Goal: Transaction & Acquisition: Subscribe to service/newsletter

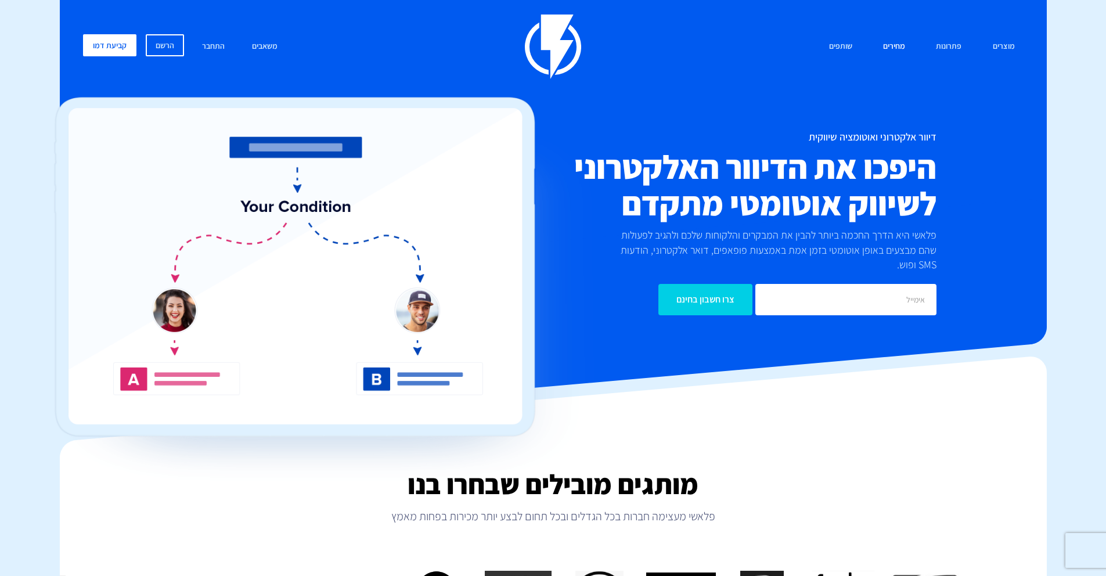
click at [892, 48] on link "מחירים" at bounding box center [893, 46] width 39 height 25
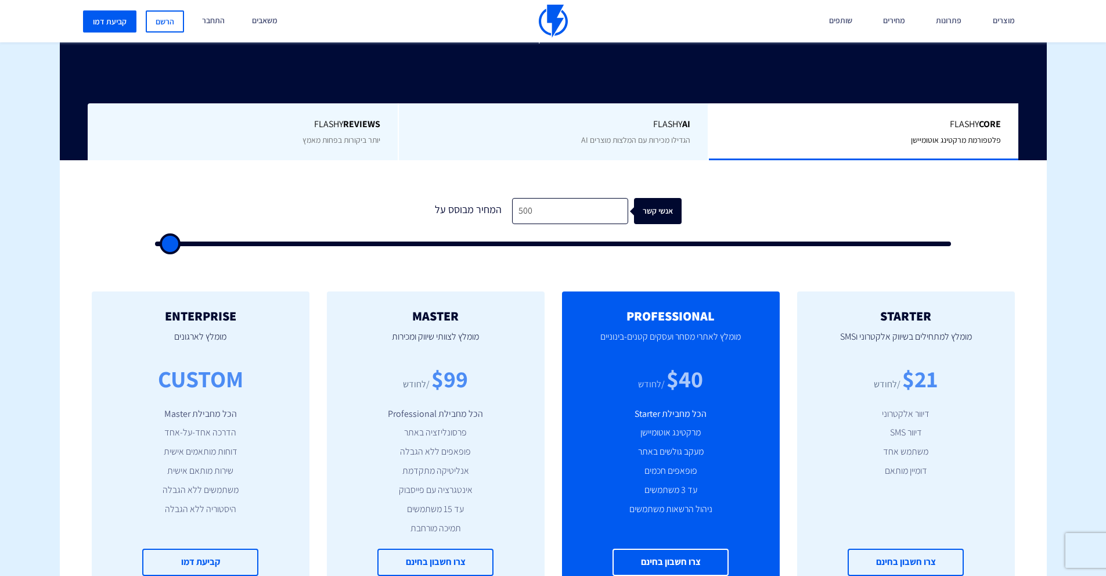
scroll to position [366, 0]
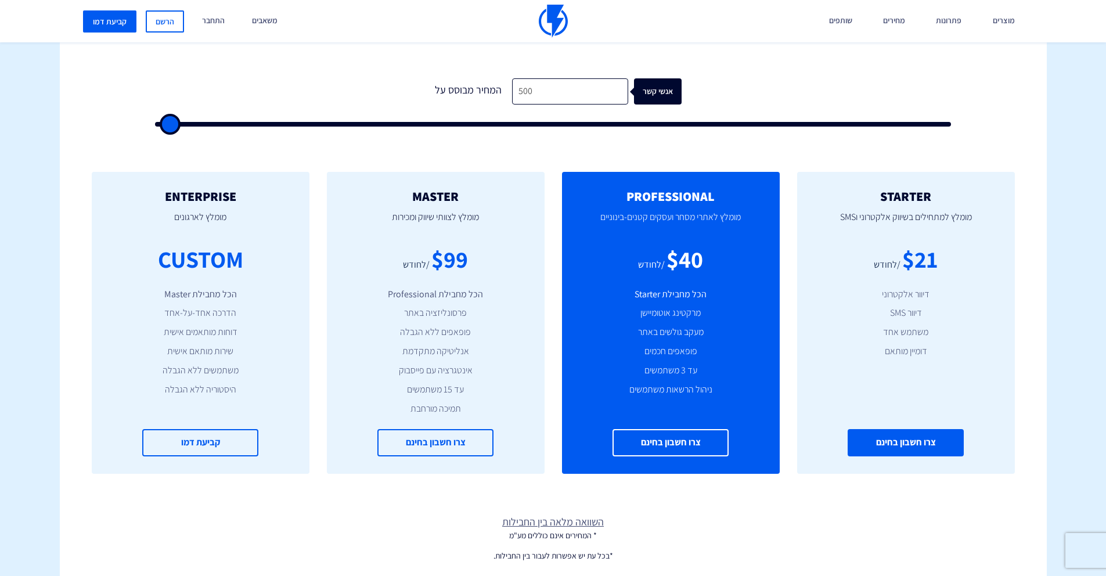
click at [907, 446] on link "צרו חשבון בחינם" at bounding box center [905, 442] width 116 height 27
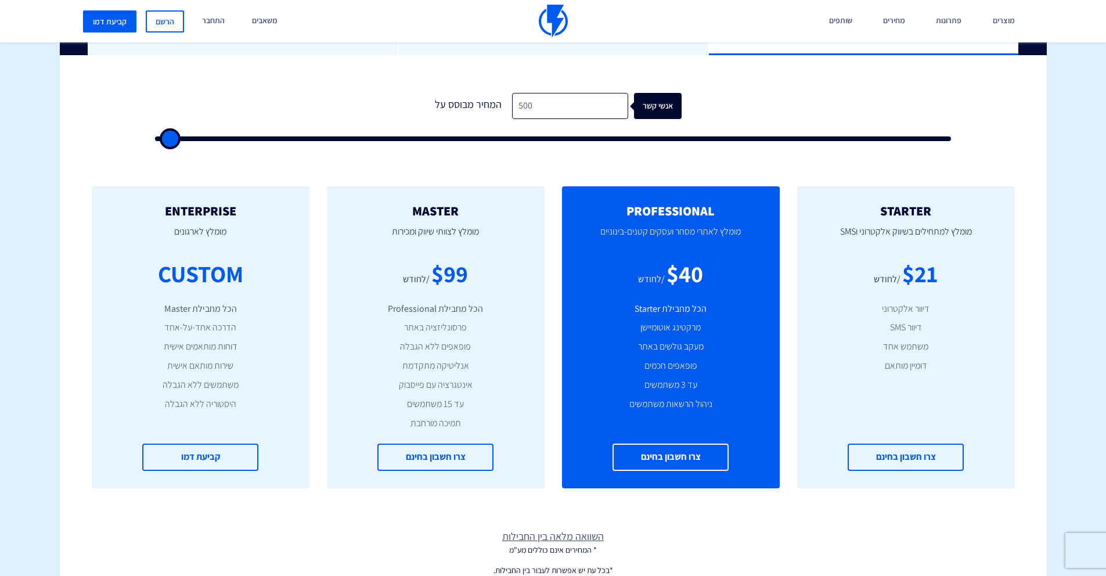
drag, startPoint x: 669, startPoint y: 133, endPoint x: 668, endPoint y: 104, distance: 29.0
click at [665, 107] on div "1 המחיר מבוסס על 500 אנשי קשר" at bounding box center [553, 113] width 820 height 99
drag, startPoint x: 673, startPoint y: 102, endPoint x: 634, endPoint y: 110, distance: 39.6
click at [640, 110] on div "אנשי קשר" at bounding box center [664, 106] width 48 height 26
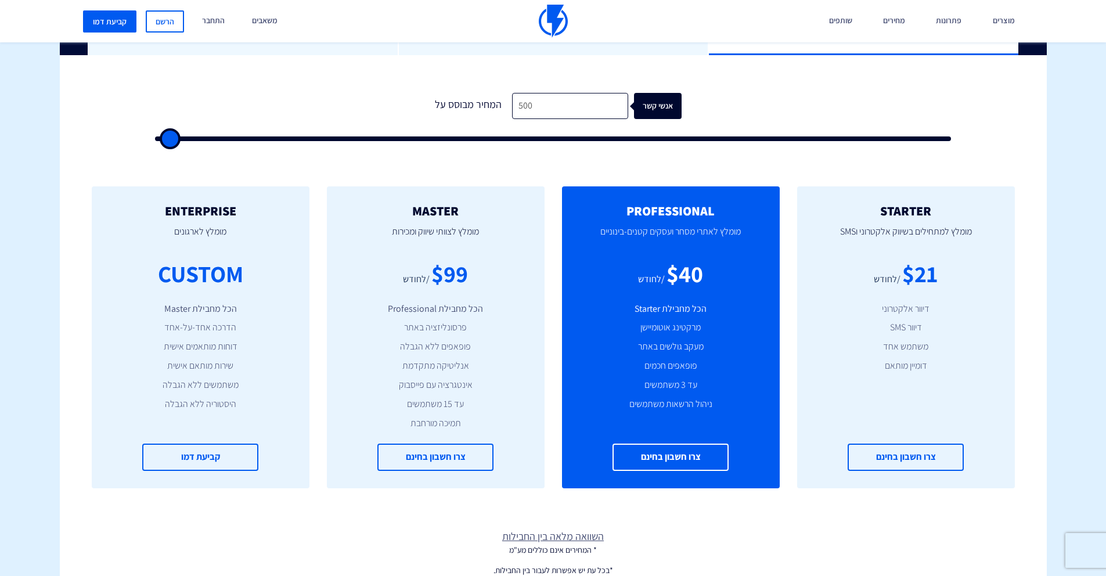
drag, startPoint x: 637, startPoint y: 106, endPoint x: 676, endPoint y: 103, distance: 39.0
click at [676, 103] on div "אנשי קשר" at bounding box center [664, 106] width 48 height 26
click at [678, 102] on div "אנשי קשר" at bounding box center [664, 106] width 48 height 26
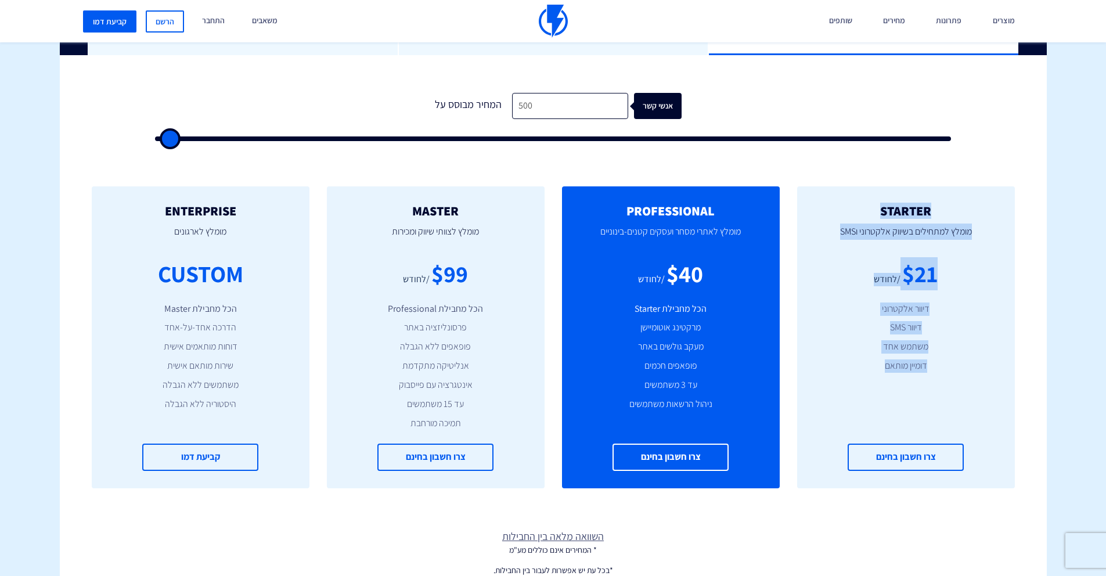
drag, startPoint x: 933, startPoint y: 209, endPoint x: 901, endPoint y: 377, distance: 170.7
click at [901, 376] on div "STARTER מומלץ למתחילים בשיווק אלקטרוני וSMS $21 /לחודש דיוור אלקטרוני דיוור SMS…" at bounding box center [906, 337] width 218 height 302
click at [901, 377] on div "STARTER מומלץ למתחילים בשיווק אלקטרוני וSMS $21 /לחודש דיוור אלקטרוני דיוור SMS…" at bounding box center [906, 337] width 218 height 302
drag, startPoint x: 900, startPoint y: 367, endPoint x: 972, endPoint y: 197, distance: 184.7
click at [972, 197] on div "STARTER מומלץ למתחילים בשיווק אלקטרוני וSMS $21 /לחודש דיוור אלקטרוני דיוור SMS…" at bounding box center [906, 337] width 218 height 302
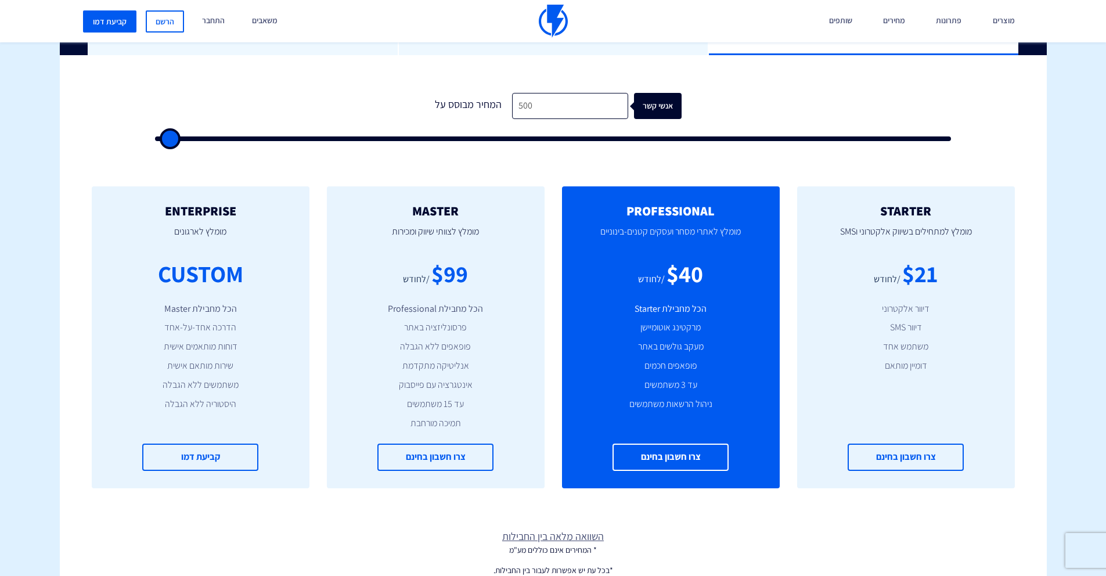
click at [972, 197] on div "STARTER מומלץ למתחילים בשיווק אלקטרוני וSMS $21 /לחודש דיוור אלקטרוני דיוור SMS…" at bounding box center [906, 337] width 218 height 302
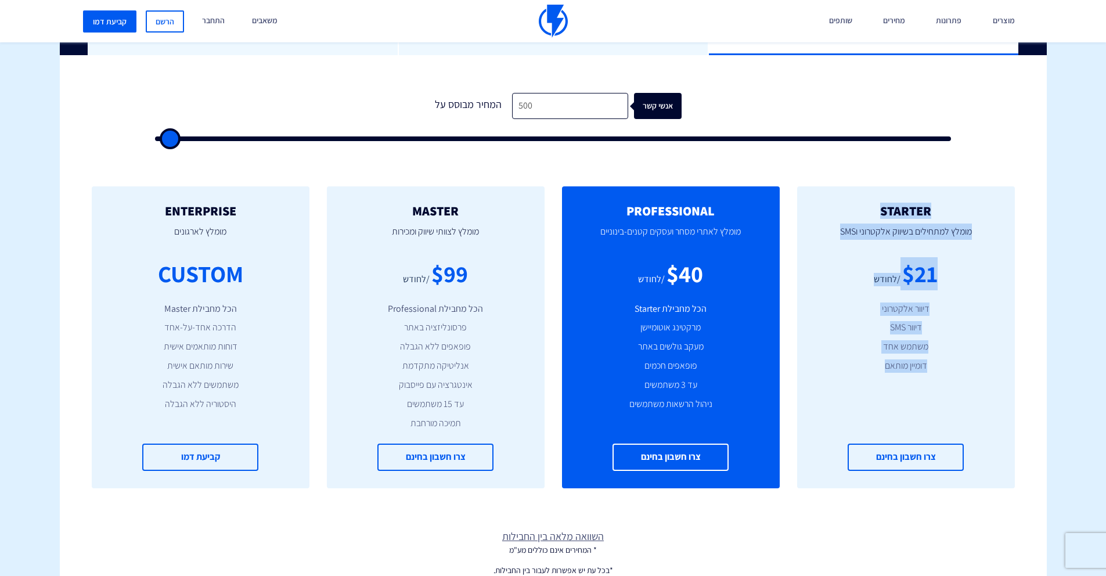
drag, startPoint x: 965, startPoint y: 200, endPoint x: 903, endPoint y: 377, distance: 187.1
click at [903, 377] on div "STARTER מומלץ למתחילים בשיווק אלקטרוני וSMS $21 /לחודש דיוור אלקטרוני דיוור SMS…" at bounding box center [906, 337] width 218 height 302
drag, startPoint x: 921, startPoint y: 334, endPoint x: 958, endPoint y: 201, distance: 137.4
click at [958, 203] on div "STARTER מומלץ למתחילים בשיווק אלקטרוני וSMS $21 /לחודש דיוור אלקטרוני דיוור SMS…" at bounding box center [906, 337] width 218 height 302
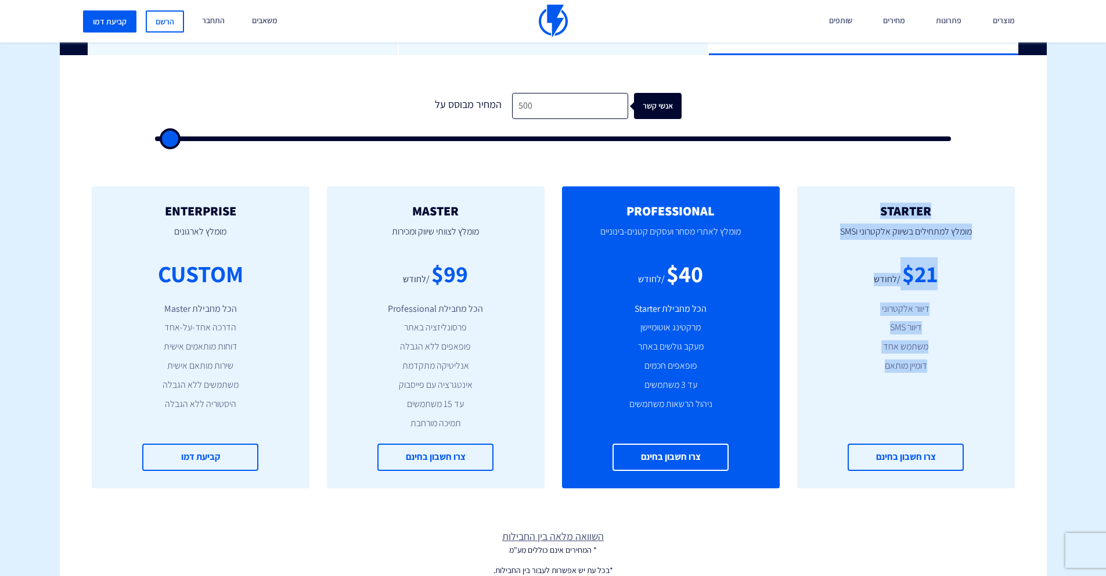
click at [958, 201] on div "STARTER מומלץ למתחילים בשיווק אלקטרוני וSMS $21 /לחודש דיוור אלקטרוני דיוור SMS…" at bounding box center [906, 337] width 218 height 302
drag, startPoint x: 950, startPoint y: 206, endPoint x: 904, endPoint y: 370, distance: 170.1
click at [911, 345] on div "STARTER מומלץ למתחילים בשיווק אלקטרוני וSMS $21 /לחודש דיוור אלקטרוני דיוור SMS…" at bounding box center [906, 337] width 218 height 302
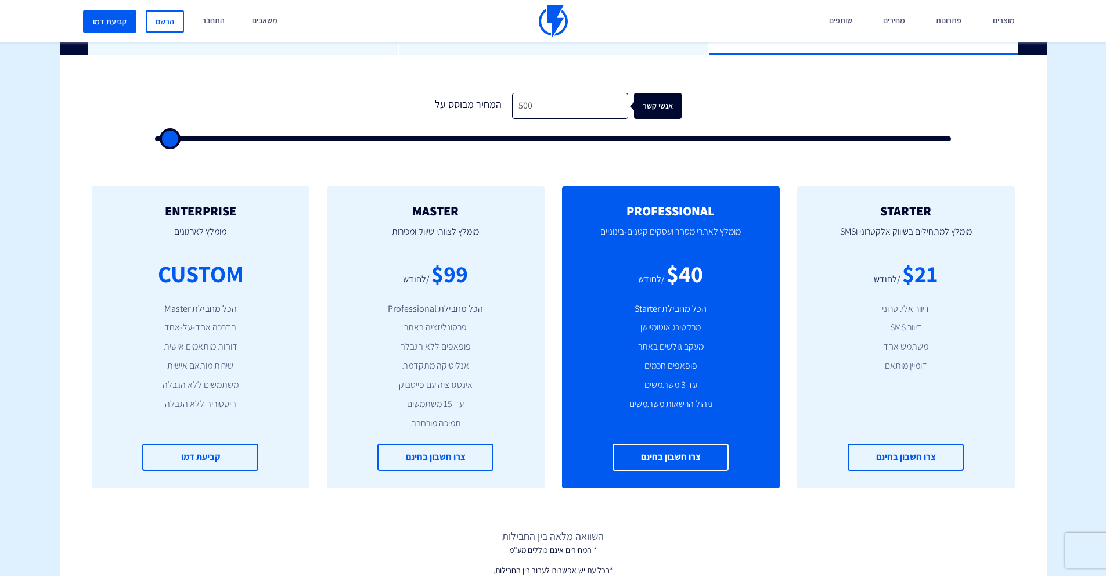
click at [903, 371] on li "דומיין מותאם" at bounding box center [905, 365] width 183 height 13
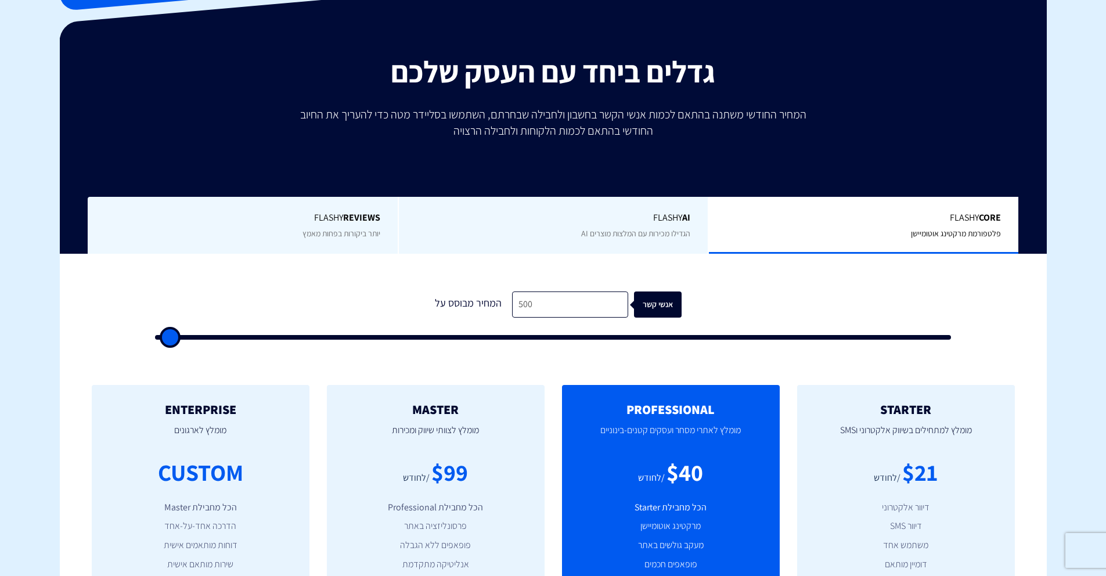
scroll to position [0, 0]
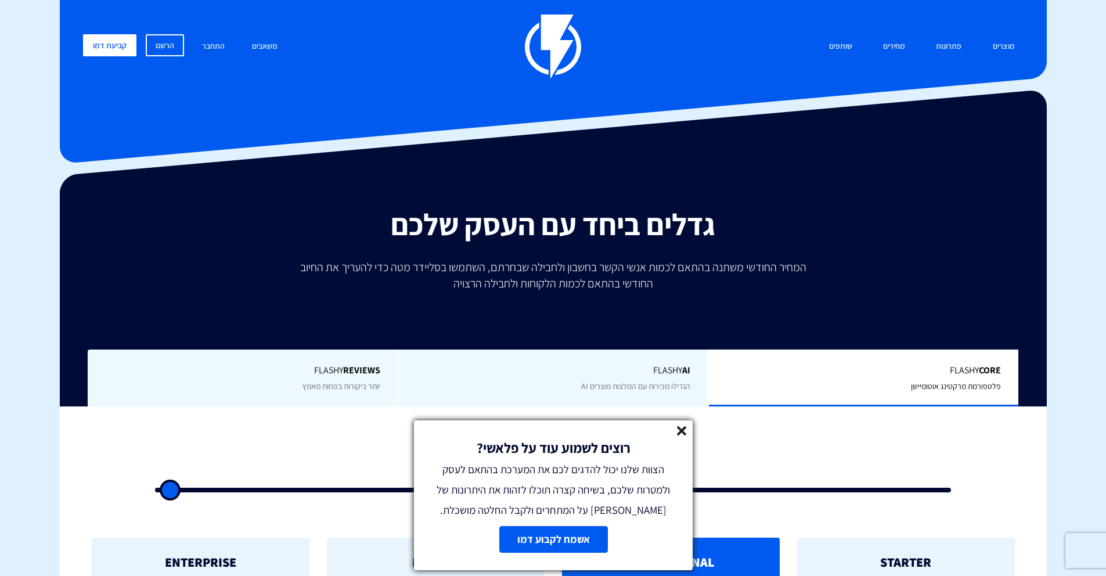
click at [677, 429] on icon at bounding box center [682, 431] width 10 height 10
